Goal: Communication & Community: Participate in discussion

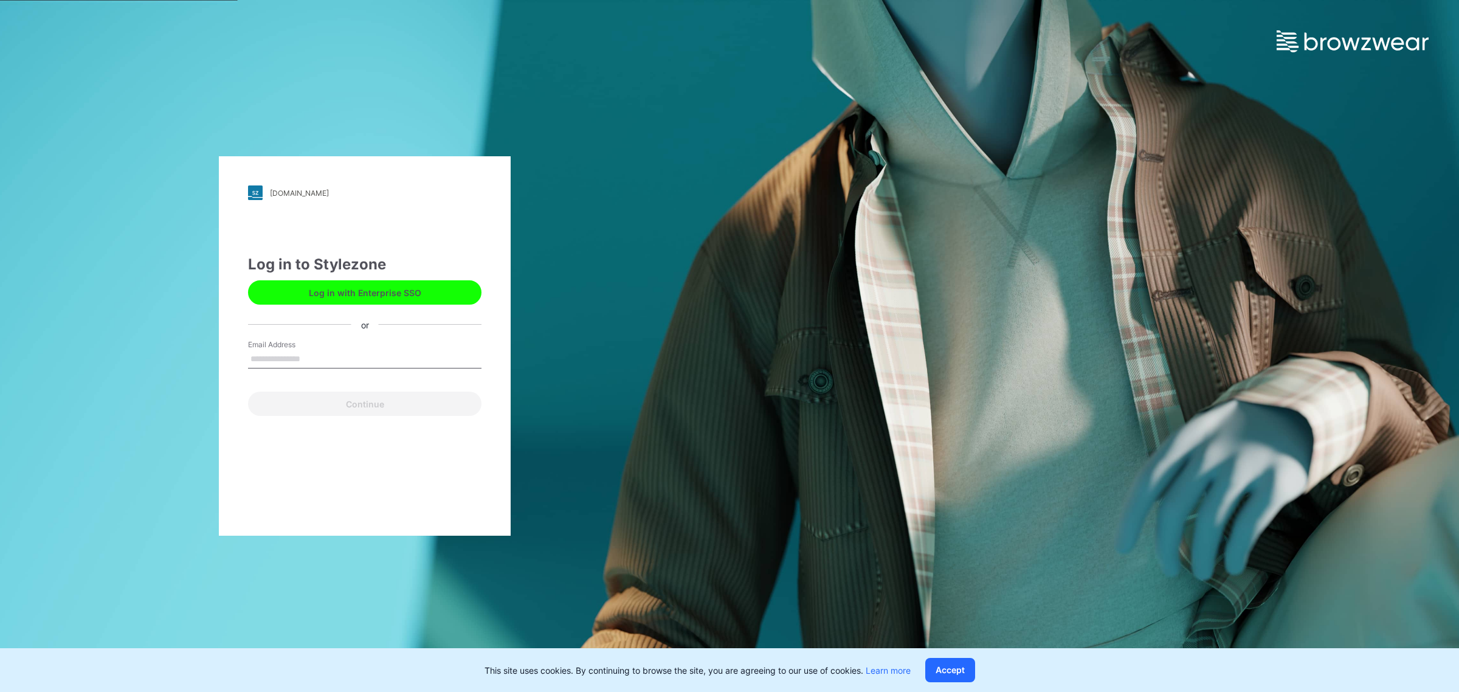
drag, startPoint x: 383, startPoint y: 353, endPoint x: 379, endPoint y: 362, distance: 10.1
click at [383, 353] on input "Email Address" at bounding box center [364, 359] width 233 height 18
type input "**********"
click at [316, 399] on button "Continue" at bounding box center [364, 404] width 233 height 24
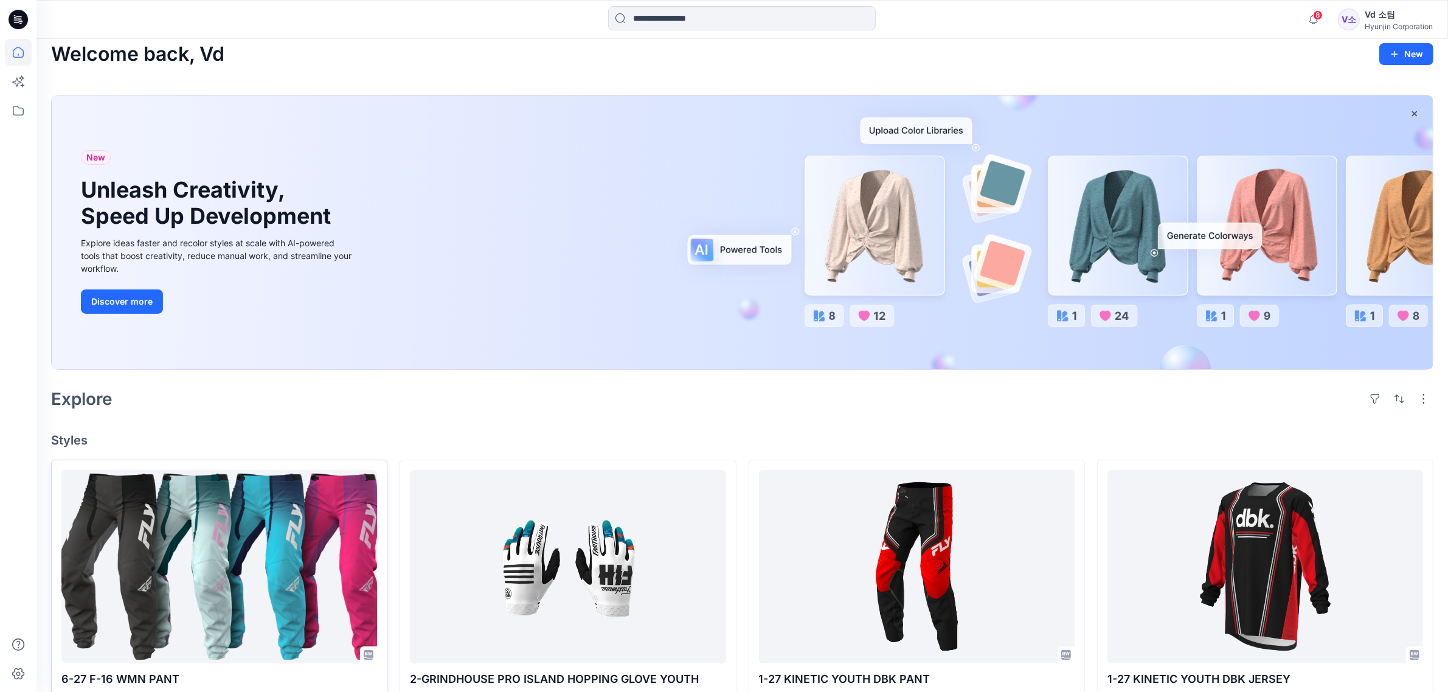
scroll to position [304, 0]
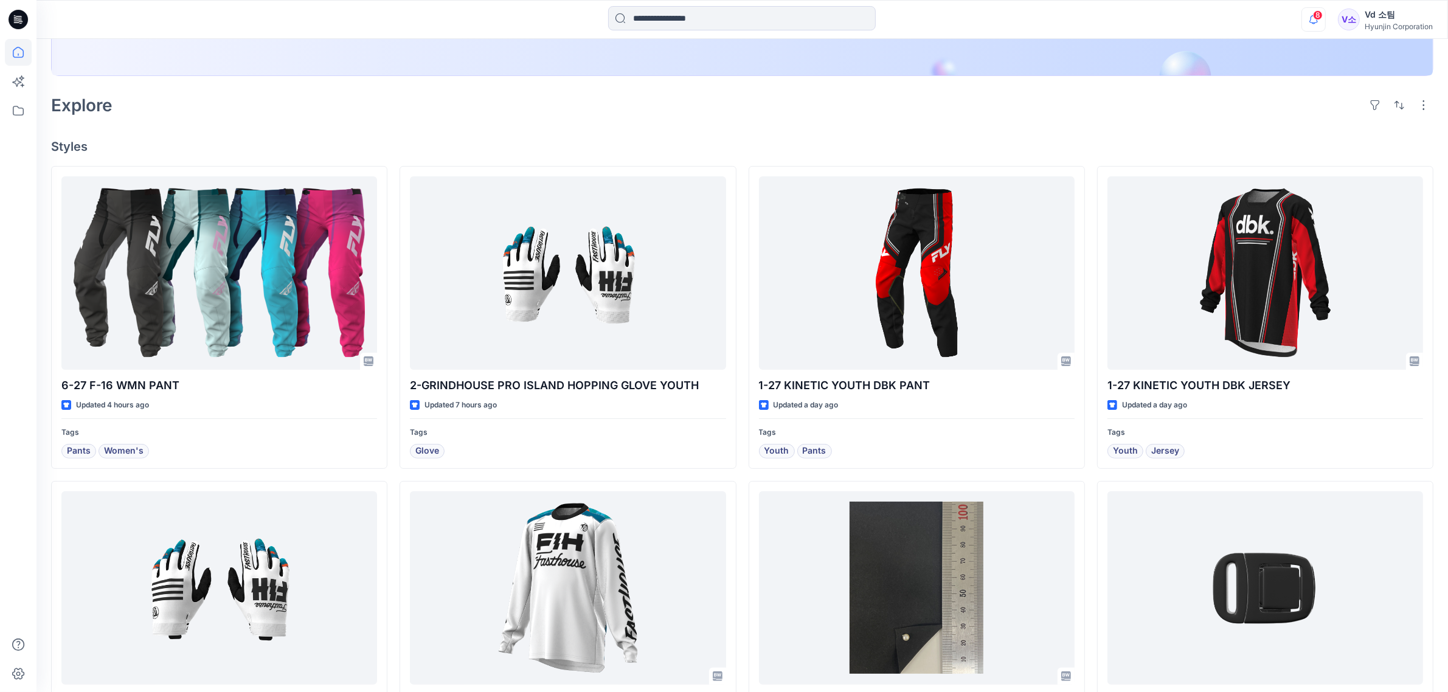
click at [1307, 20] on icon "button" at bounding box center [1313, 19] width 23 height 24
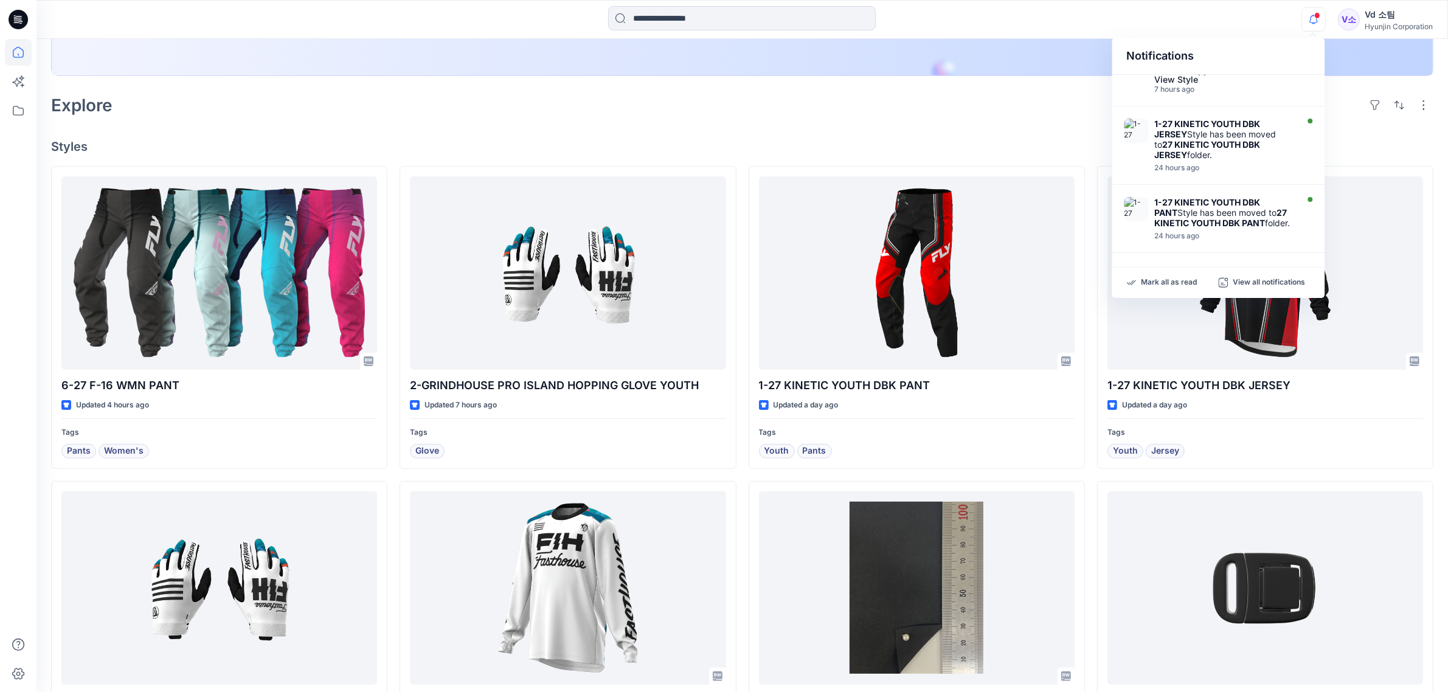
scroll to position [356, 0]
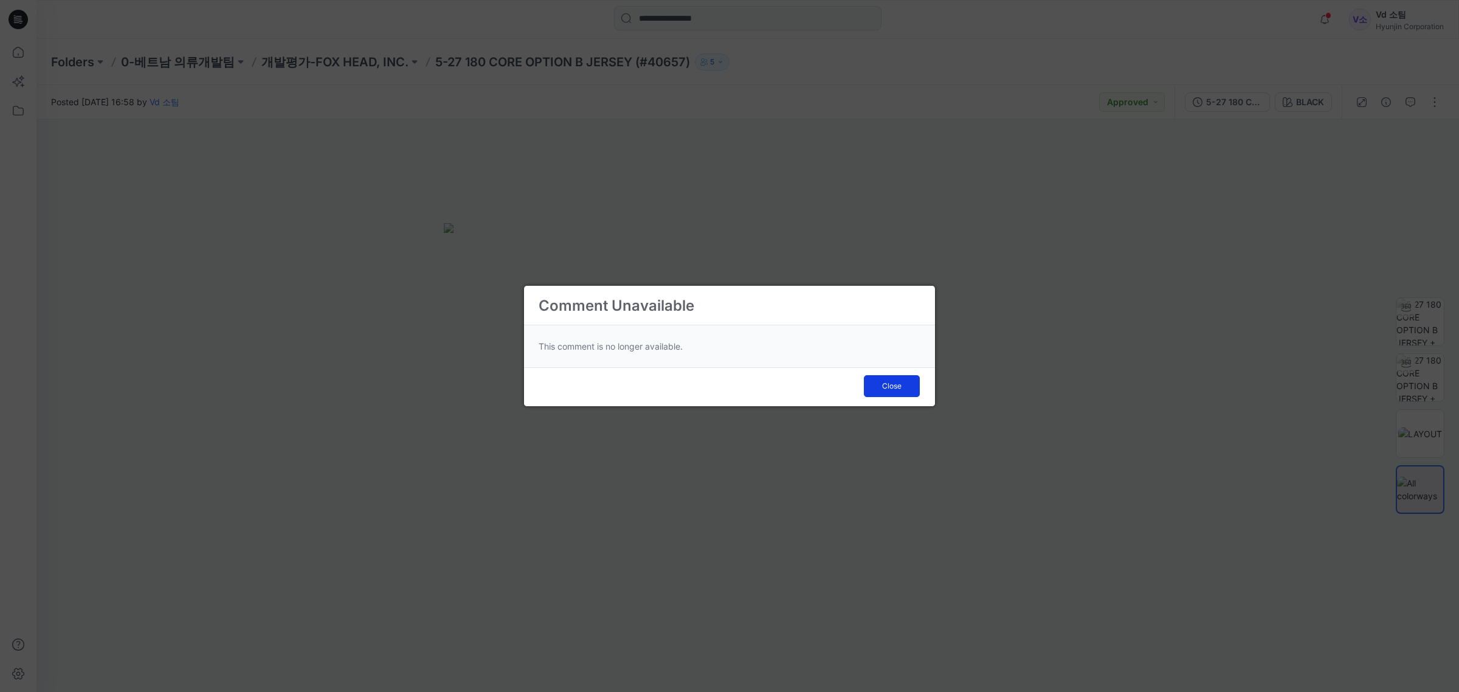
click at [876, 386] on button "Close" at bounding box center [892, 386] width 56 height 22
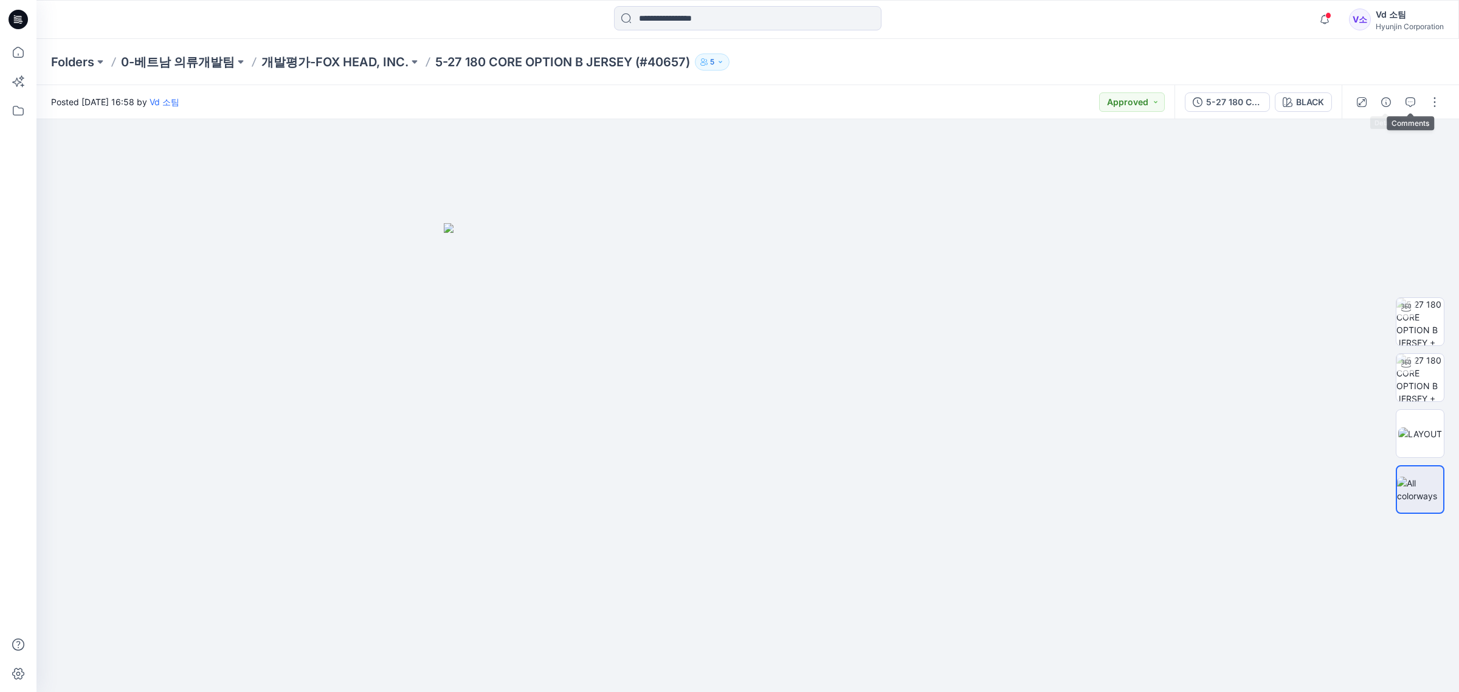
click at [1408, 102] on icon "button" at bounding box center [1411, 102] width 10 height 10
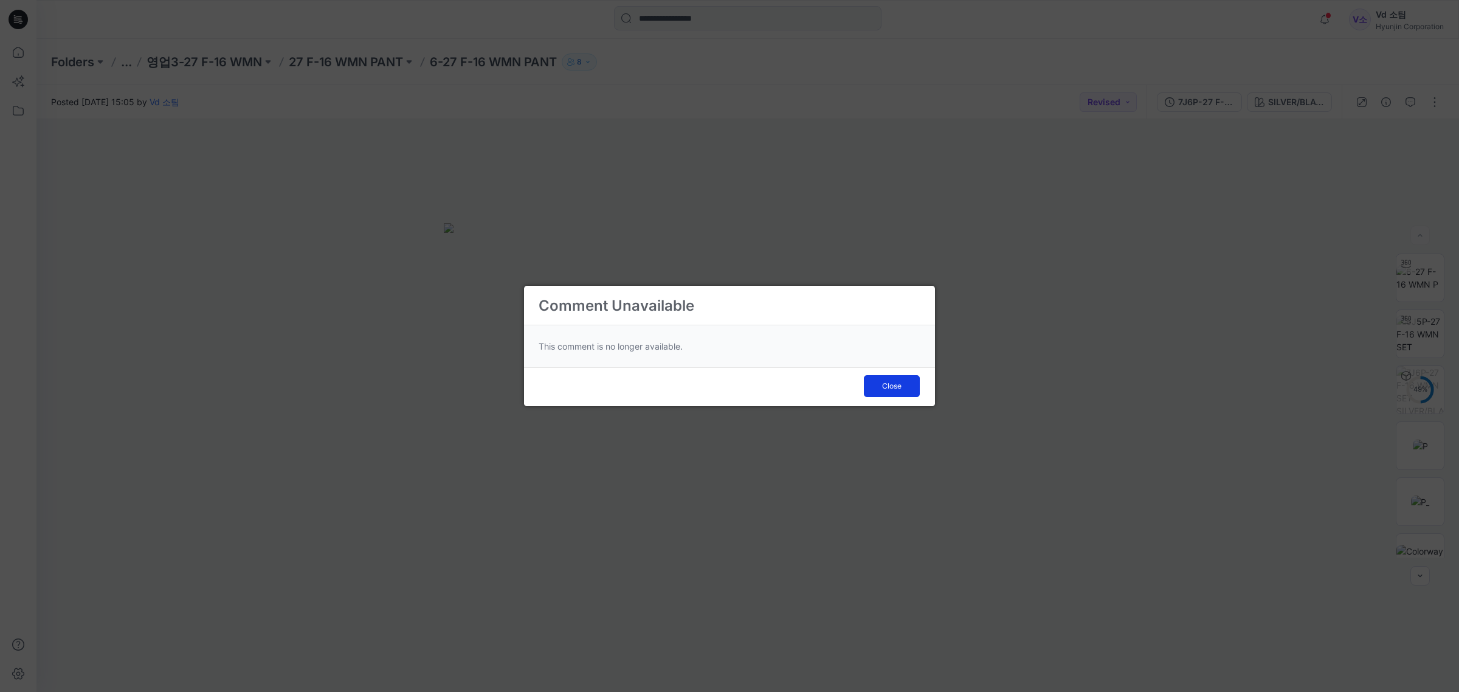
click at [892, 381] on span "Close" at bounding box center [891, 386] width 19 height 11
